Goal: Use online tool/utility

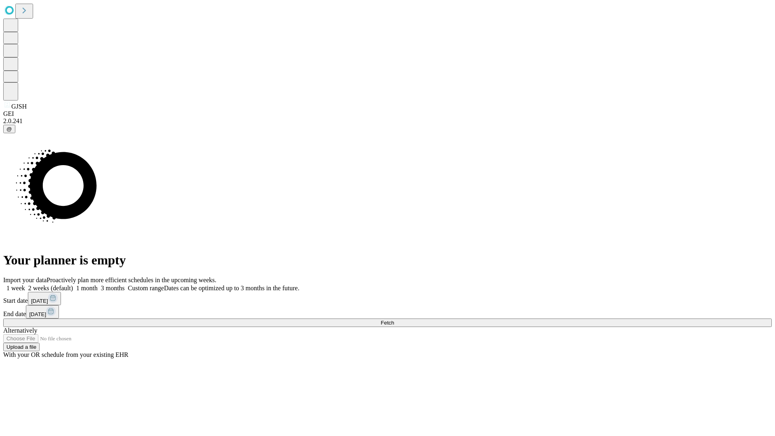
click at [394, 320] on span "Fetch" at bounding box center [387, 323] width 13 height 6
